Goal: Book appointment/travel/reservation

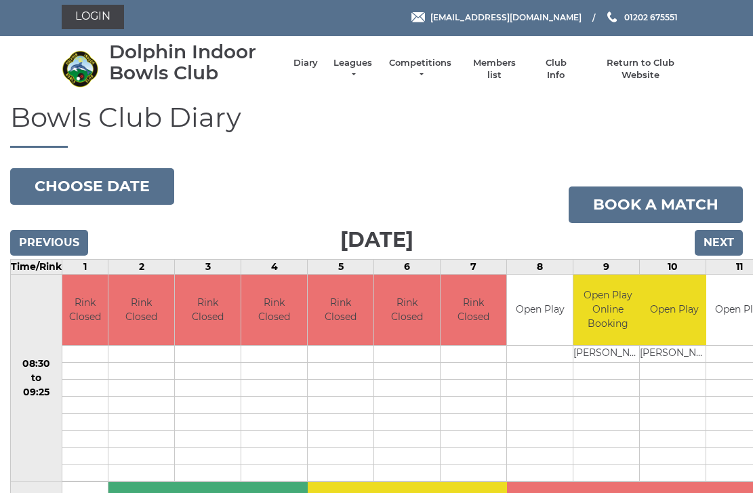
scroll to position [2, 0]
click at [123, 182] on button "Choose date" at bounding box center [92, 186] width 164 height 37
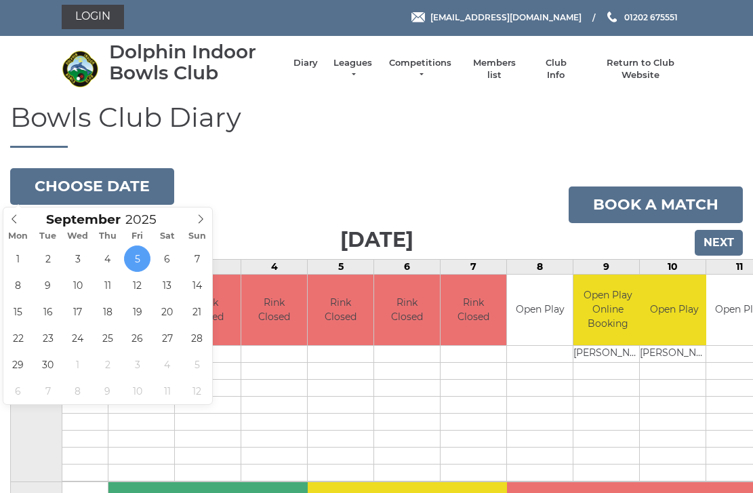
click at [201, 218] on icon at bounding box center [200, 218] width 9 height 9
type input "2025-10-05"
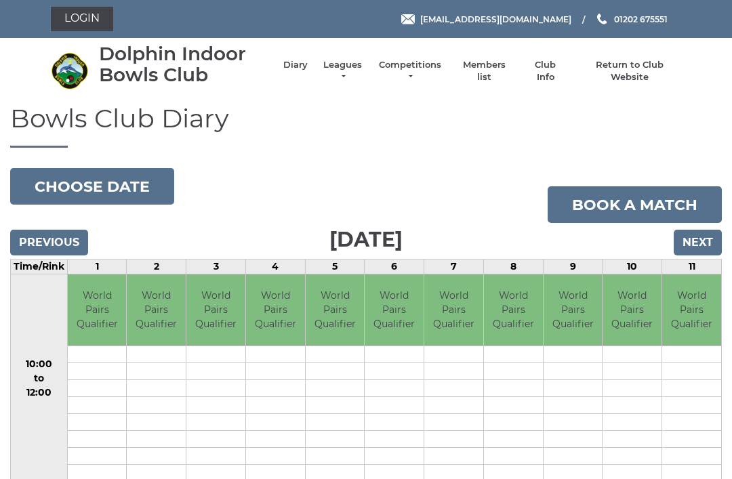
click at [54, 237] on input "Previous" at bounding box center [49, 243] width 78 height 26
click at [709, 242] on input "Next" at bounding box center [698, 243] width 48 height 26
click at [701, 250] on input "Next" at bounding box center [698, 243] width 48 height 26
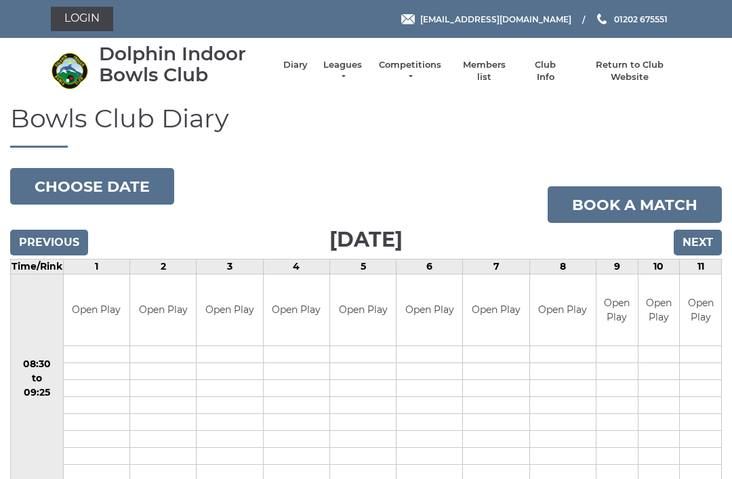
click at [84, 186] on button "Choose date" at bounding box center [92, 186] width 164 height 37
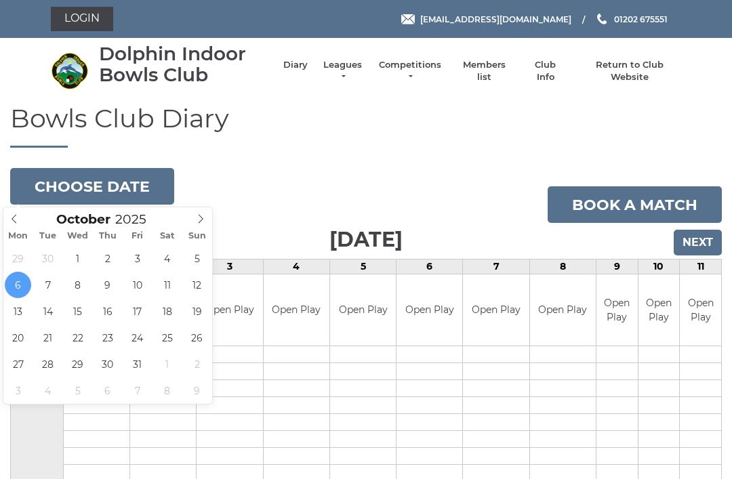
click at [119, 180] on button "Choose date" at bounding box center [92, 186] width 164 height 37
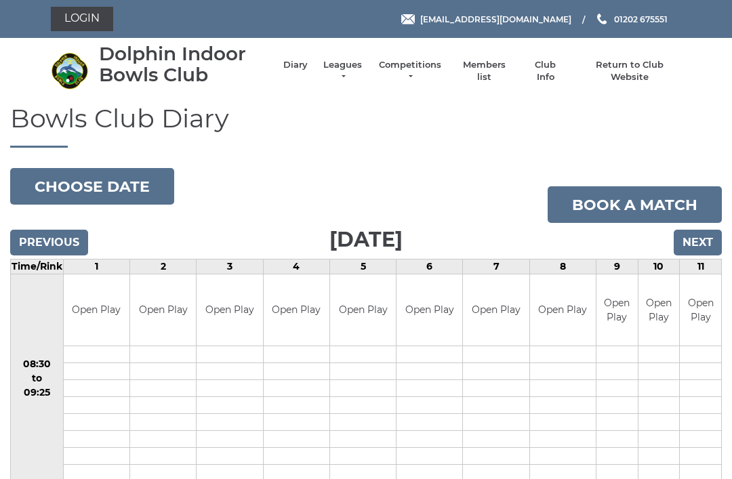
click at [60, 241] on input "Previous" at bounding box center [49, 243] width 78 height 26
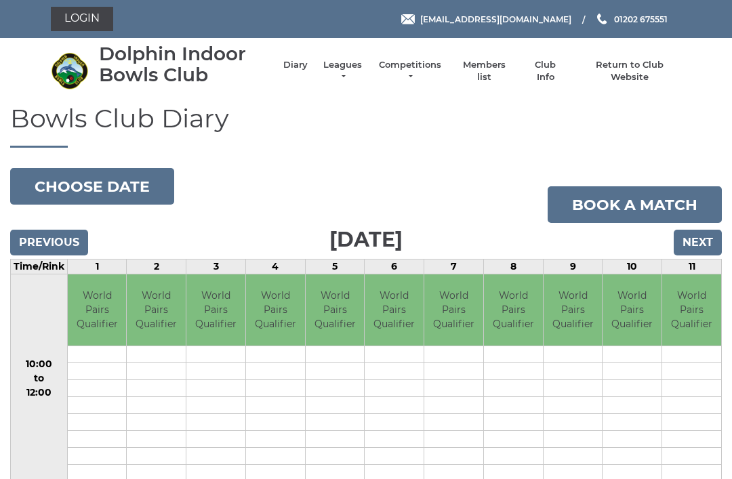
click at [55, 243] on input "Previous" at bounding box center [49, 243] width 78 height 26
click at [47, 242] on input "Previous" at bounding box center [49, 243] width 78 height 26
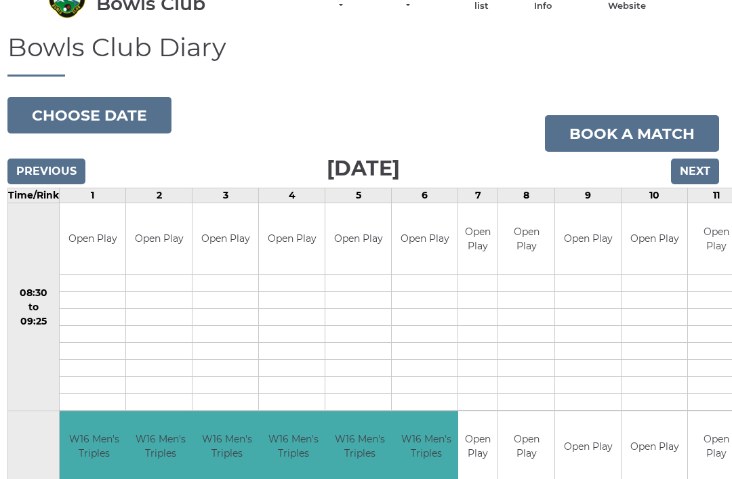
scroll to position [70, 3]
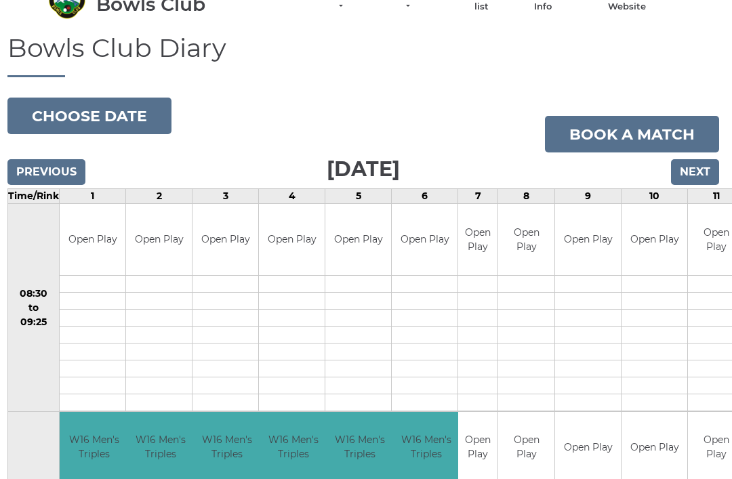
click at [107, 106] on button "Choose date" at bounding box center [89, 116] width 164 height 37
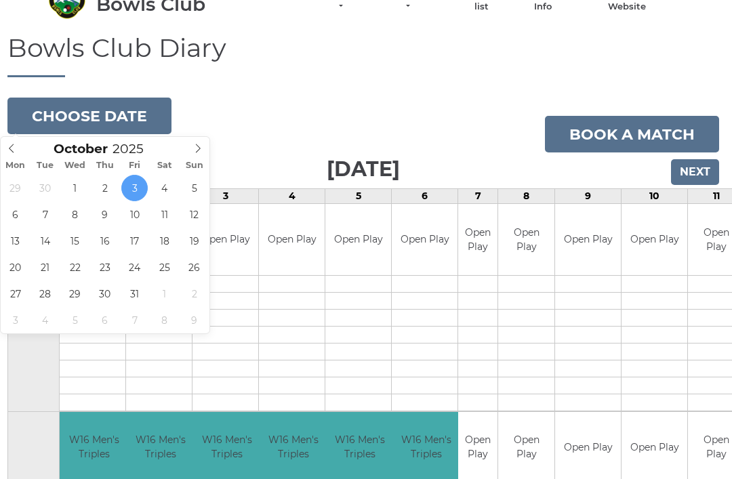
type input "2025-10-13"
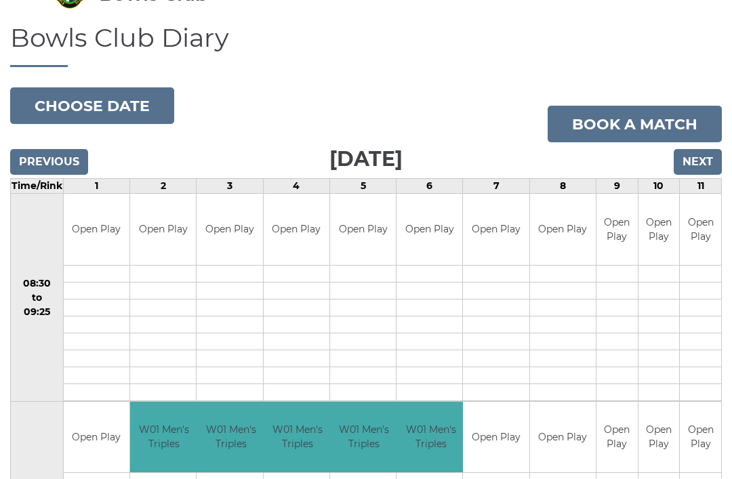
scroll to position [79, 0]
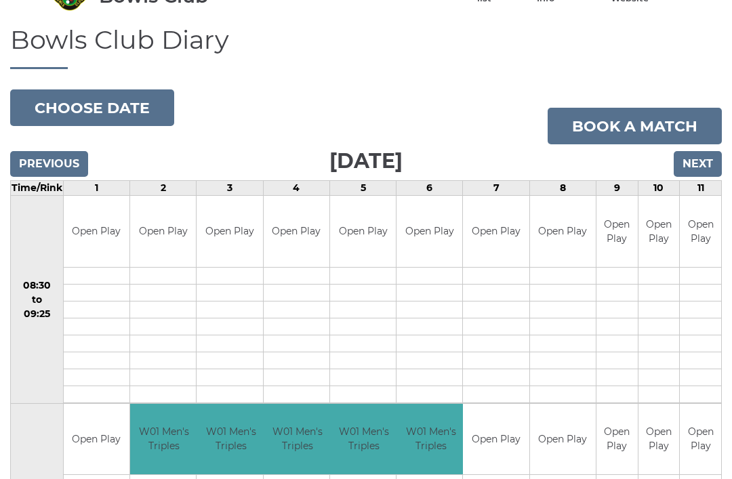
click at [45, 164] on input "Previous" at bounding box center [49, 164] width 78 height 26
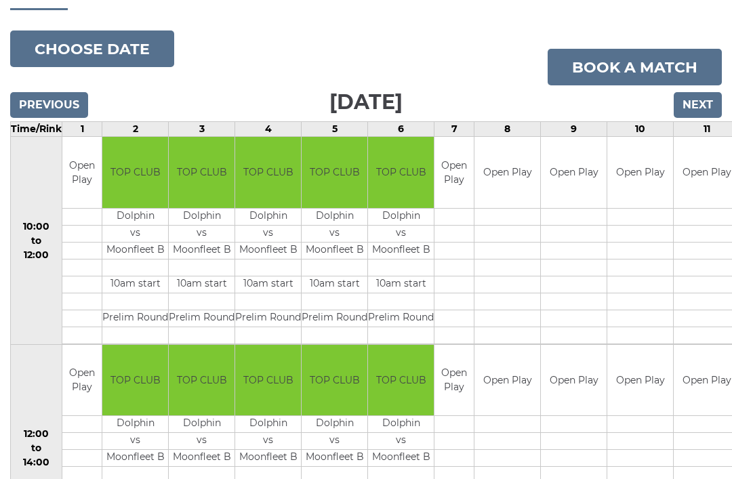
scroll to position [136, 0]
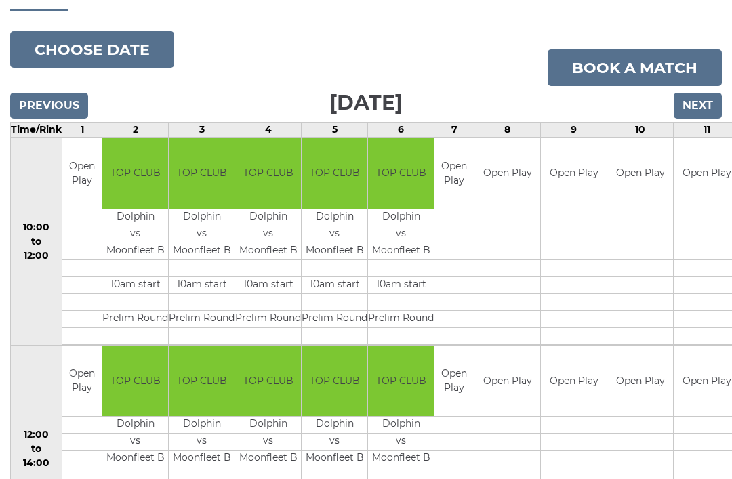
click at [89, 44] on button "Choose date" at bounding box center [92, 50] width 164 height 37
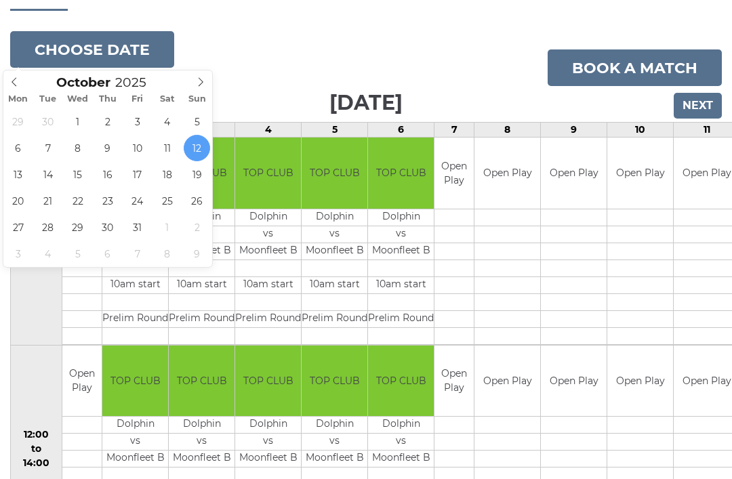
type input "[DATE]"
